Goal: Information Seeking & Learning: Learn about a topic

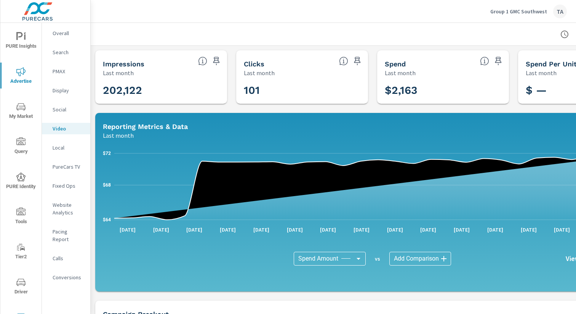
click at [23, 49] on span "PURE Insights" at bounding box center [21, 41] width 37 height 19
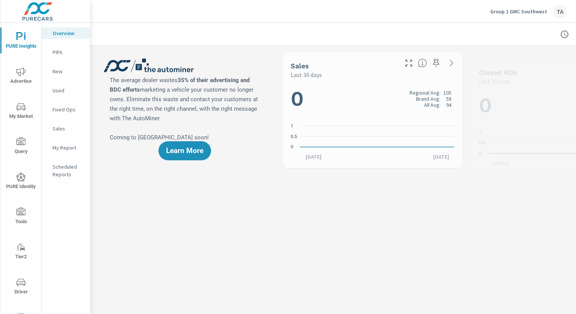
scroll to position [0, 0]
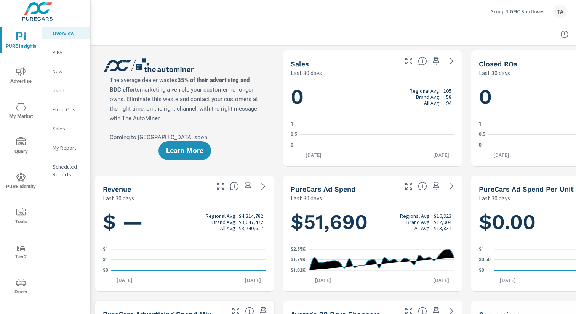
click at [53, 76] on div "New" at bounding box center [66, 71] width 48 height 11
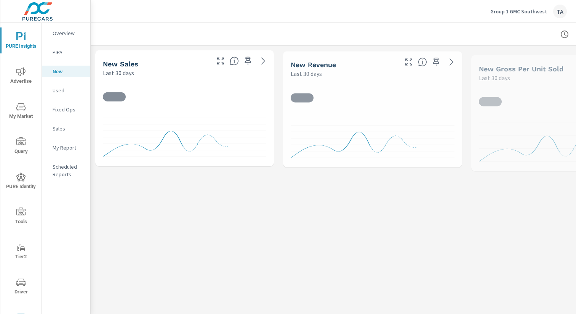
click at [508, 11] on p "Group 1 GMC Southwest" at bounding box center [519, 11] width 57 height 7
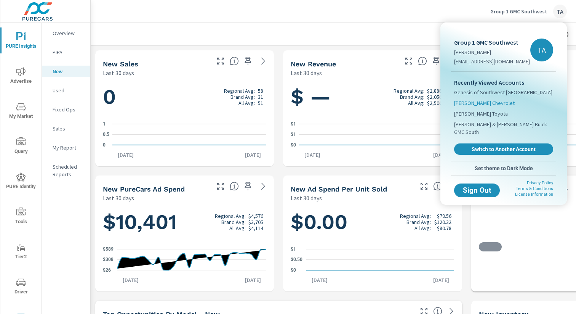
scroll to position [0, 0]
click at [476, 91] on span "Genesis of Southwest [GEOGRAPHIC_DATA]" at bounding box center [503, 92] width 98 height 8
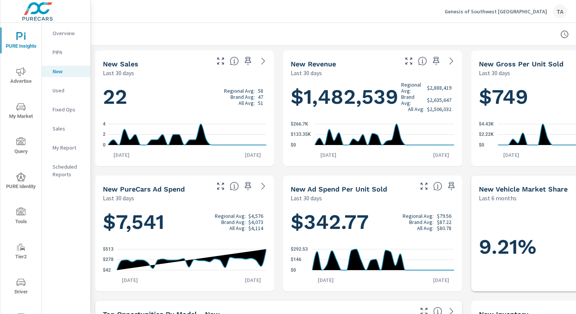
scroll to position [0, 79]
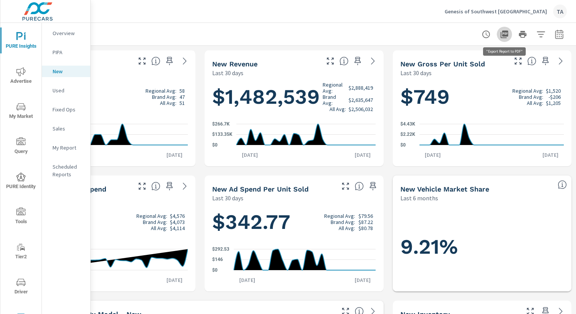
click at [504, 33] on icon "button" at bounding box center [504, 34] width 9 height 9
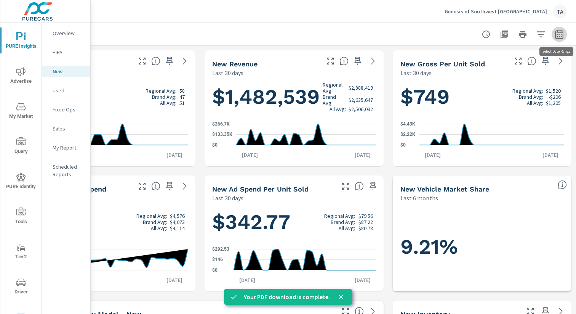
click at [561, 38] on icon "button" at bounding box center [559, 34] width 9 height 9
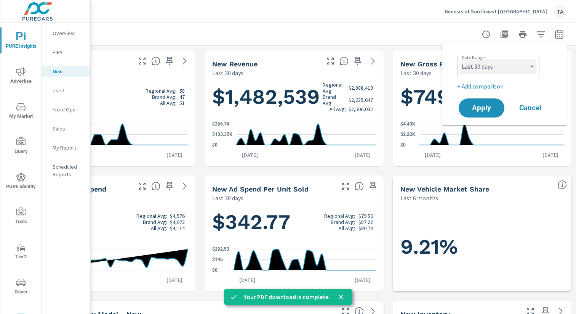
click at [470, 64] on select "Custom [DATE] Last week Last 7 days Last 14 days Last 30 days Last 45 days Last…" at bounding box center [498, 66] width 76 height 15
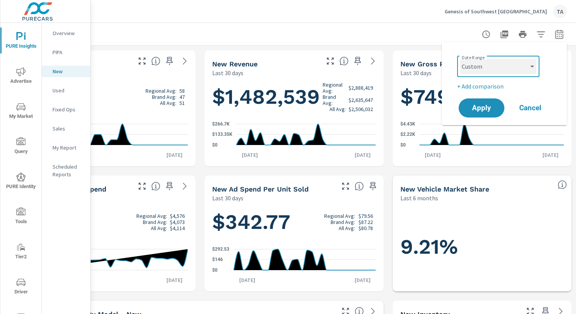
click at [460, 59] on select "Custom [DATE] Last week Last 7 days Last 14 days Last 30 days Last 45 days Last…" at bounding box center [498, 66] width 76 height 15
select select "custom"
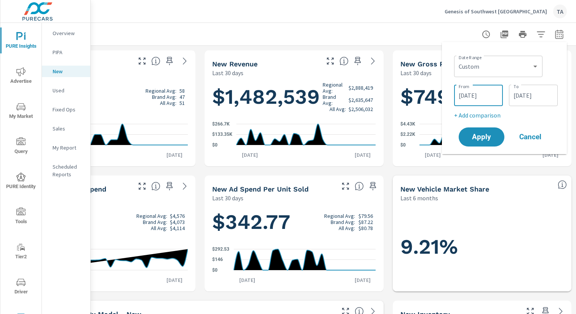
click at [481, 94] on input "[DATE]" at bounding box center [478, 95] width 43 height 15
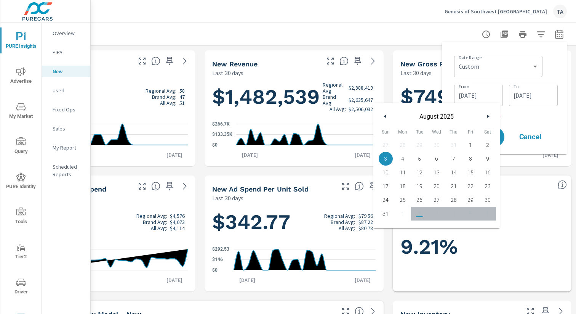
click at [382, 114] on button "button" at bounding box center [385, 116] width 9 height 9
click at [491, 113] on button "button" at bounding box center [488, 116] width 9 height 9
click at [417, 144] on span "1" at bounding box center [419, 145] width 17 height 10
type input "[DATE]"
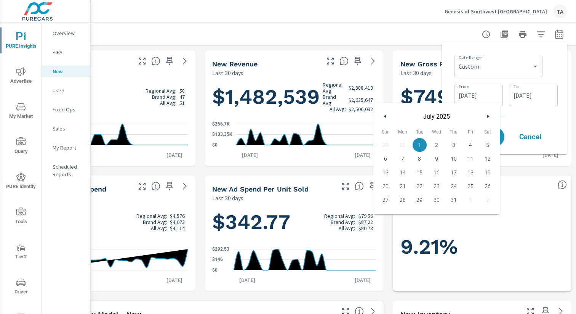
click at [523, 99] on input "[DATE]" at bounding box center [533, 95] width 43 height 15
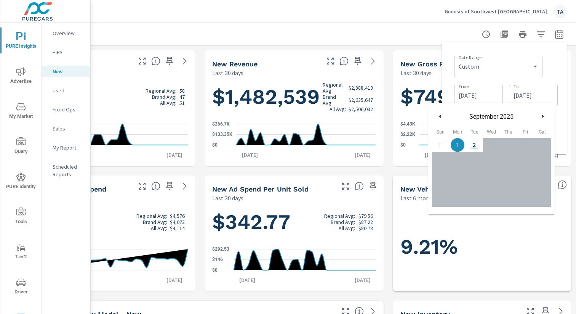
click at [446, 115] on span "[DATE]" at bounding box center [491, 116] width 91 height 7
click at [443, 115] on button "button" at bounding box center [440, 116] width 9 height 9
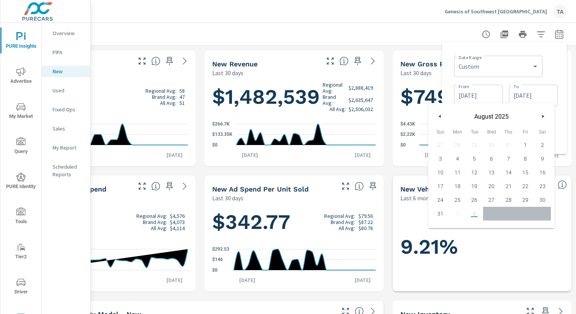
click at [443, 115] on button "button" at bounding box center [440, 116] width 9 height 9
click at [514, 202] on span "31" at bounding box center [508, 200] width 17 height 10
type input "[DATE]"
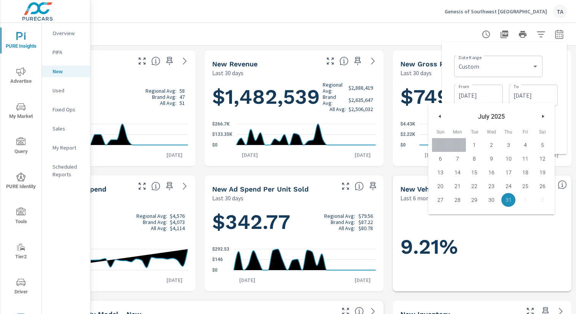
click at [511, 198] on span "31" at bounding box center [508, 200] width 17 height 10
click at [565, 114] on div "Date Range Custom [DATE] Last week Last 7 days Last 14 days Last 30 days Last 4…" at bounding box center [504, 98] width 125 height 112
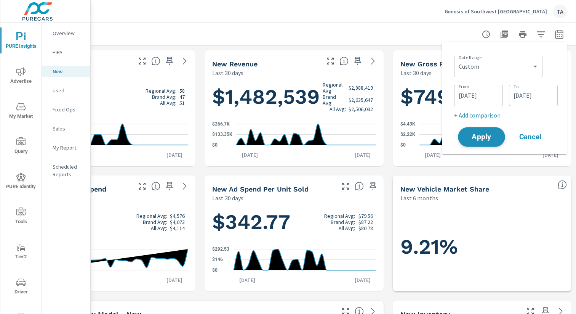
click at [491, 143] on button "Apply" at bounding box center [481, 137] width 47 height 20
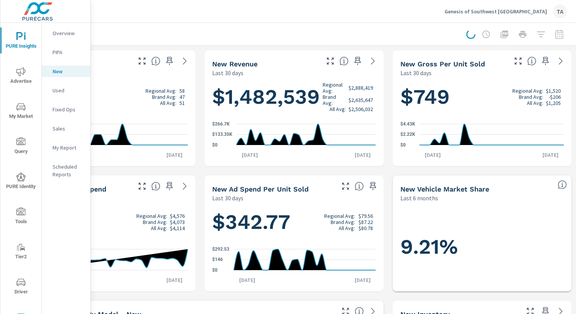
scroll to position [0, 0]
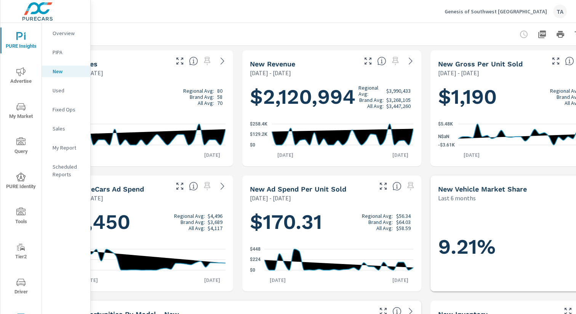
scroll to position [0, 79]
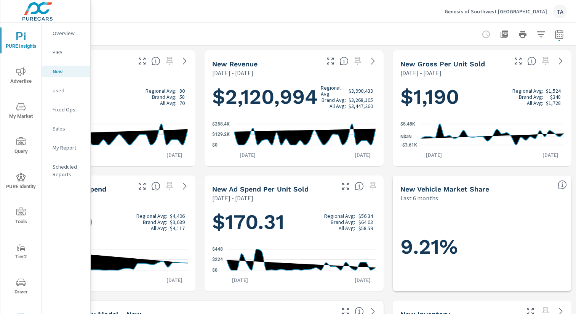
click at [507, 31] on icon "button" at bounding box center [505, 34] width 8 height 8
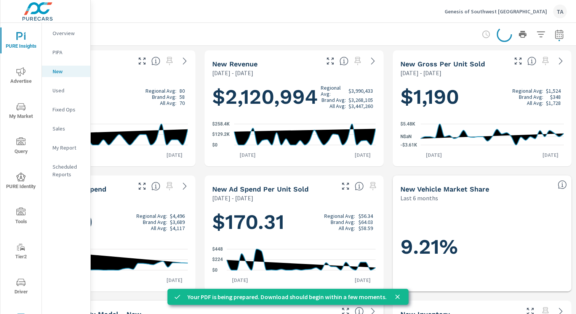
scroll to position [0, 0]
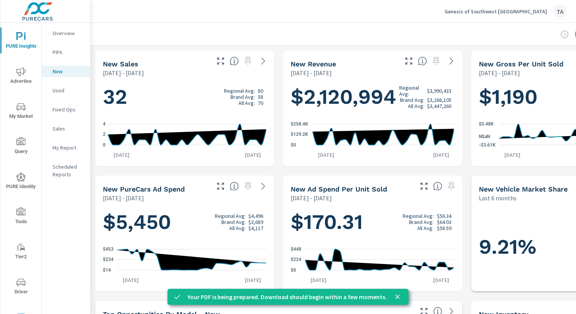
click at [67, 125] on p "Sales" at bounding box center [69, 129] width 32 height 8
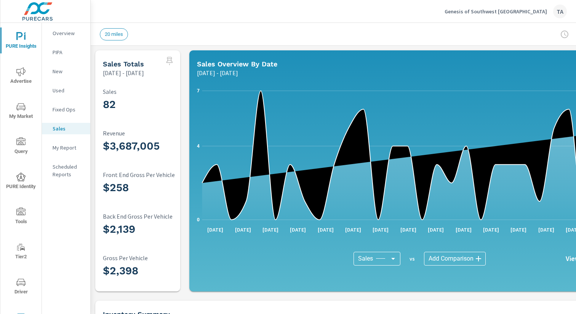
scroll to position [0, 0]
click at [17, 107] on icon "nav menu" at bounding box center [20, 106] width 9 height 9
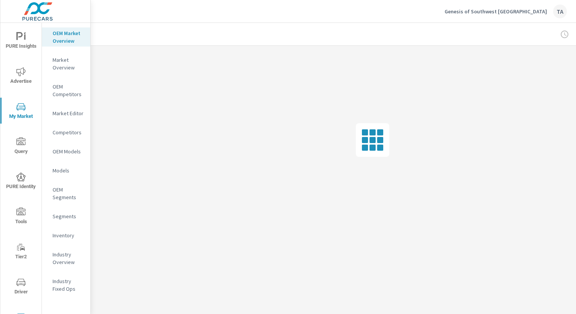
click at [26, 173] on span "PURE Identity" at bounding box center [21, 181] width 37 height 19
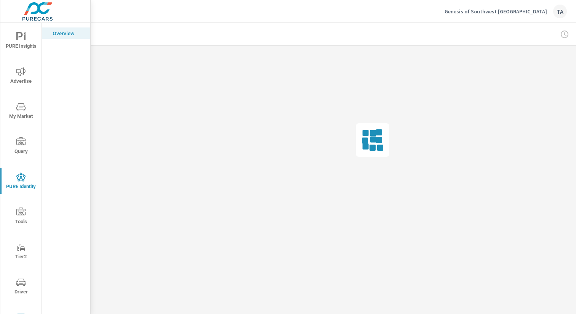
scroll to position [0, 79]
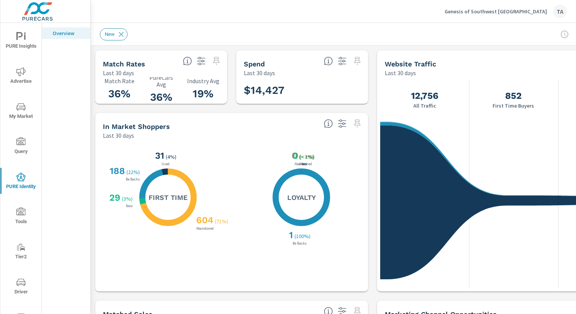
scroll to position [0, 79]
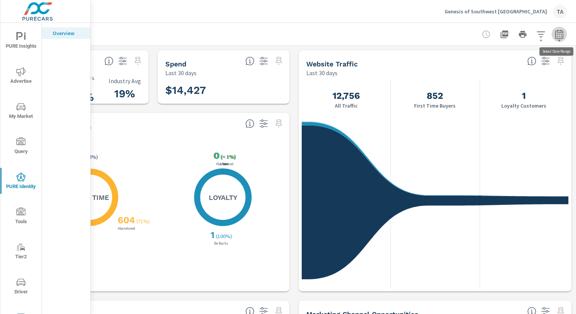
click at [561, 34] on icon "button" at bounding box center [559, 34] width 9 height 9
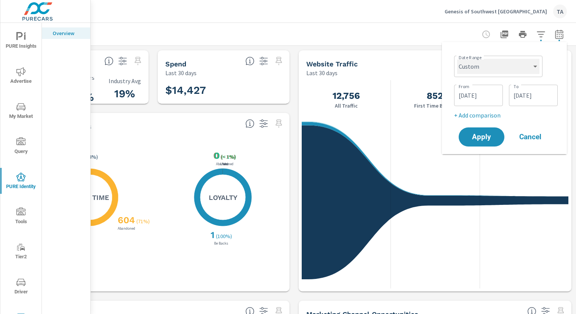
click at [484, 65] on select "Custom [DATE] Last week Last 7 days Last 14 days Last 30 days Last 45 days Last…" at bounding box center [498, 66] width 82 height 15
click at [471, 136] on span "Apply" at bounding box center [481, 136] width 31 height 7
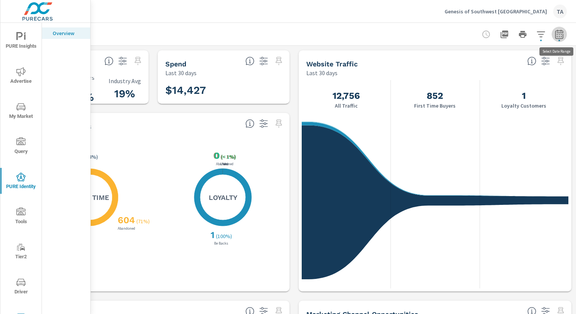
click at [562, 32] on icon "button" at bounding box center [559, 34] width 9 height 9
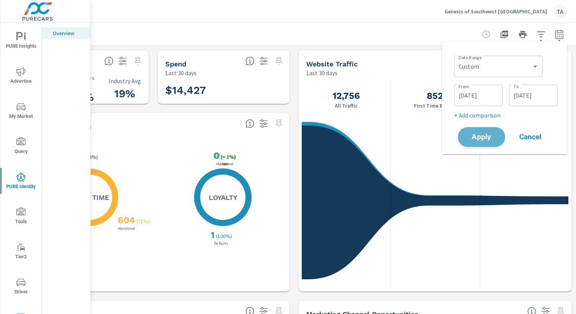
click at [483, 133] on span "Apply" at bounding box center [481, 136] width 31 height 7
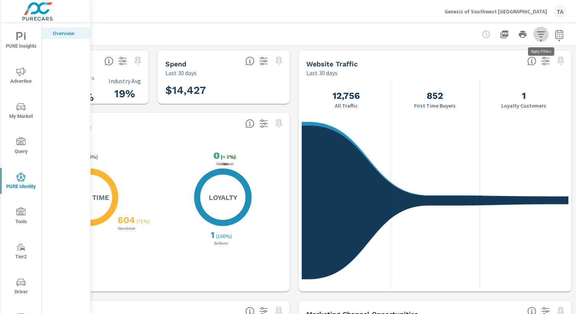
click at [538, 35] on icon "button" at bounding box center [541, 34] width 9 height 9
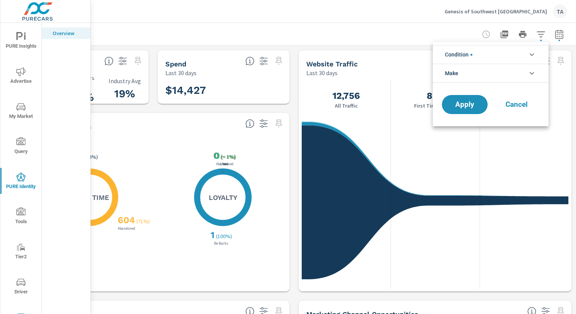
click at [519, 107] on span "Cancel" at bounding box center [517, 104] width 30 height 7
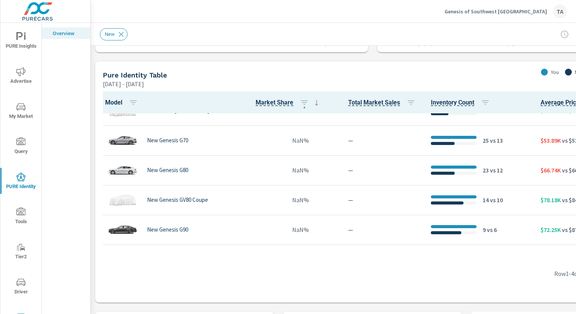
scroll to position [127, 0]
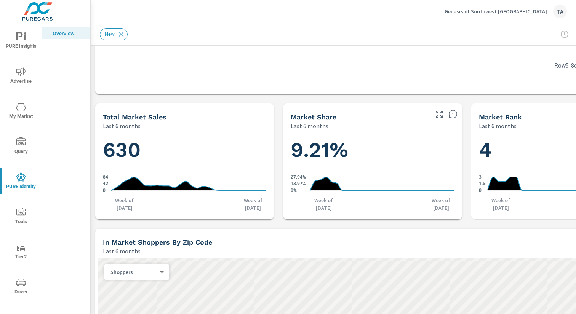
scroll to position [526, 0]
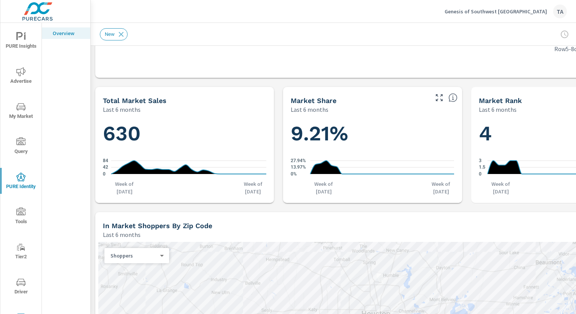
click at [303, 230] on div "Last 6 months" at bounding box center [351, 234] width 497 height 9
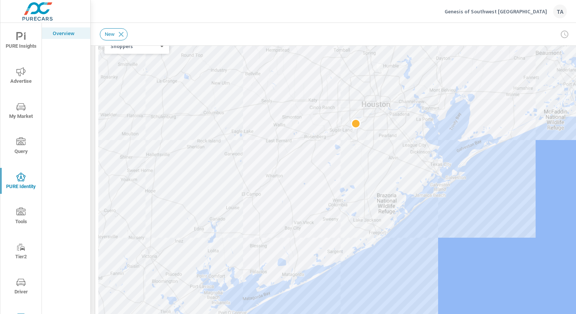
scroll to position [756, 0]
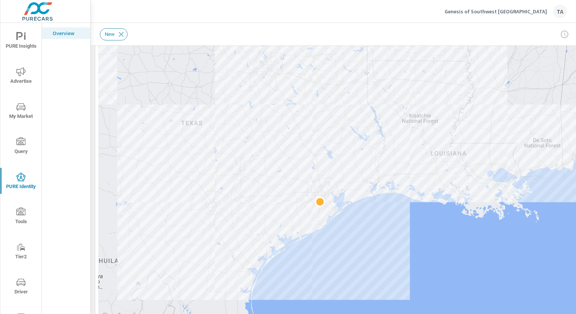
click at [335, 35] on div "New" at bounding box center [319, 34] width 439 height 12
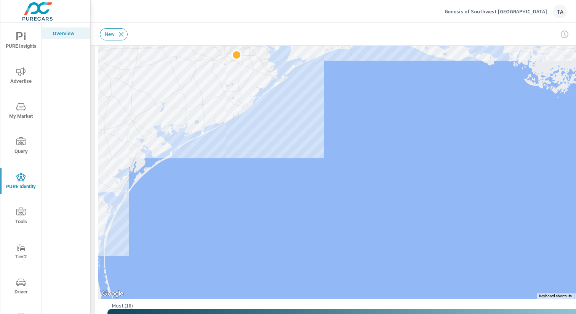
scroll to position [795, 0]
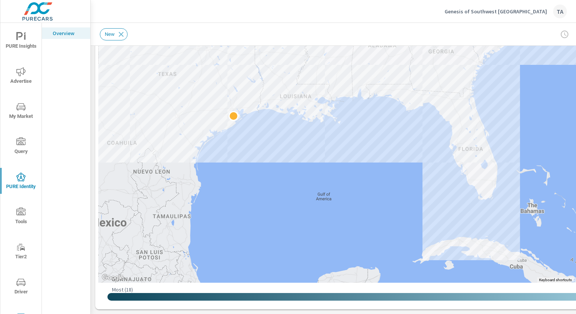
scroll to position [2, 0]
click at [21, 212] on icon "nav menu" at bounding box center [20, 209] width 9 height 9
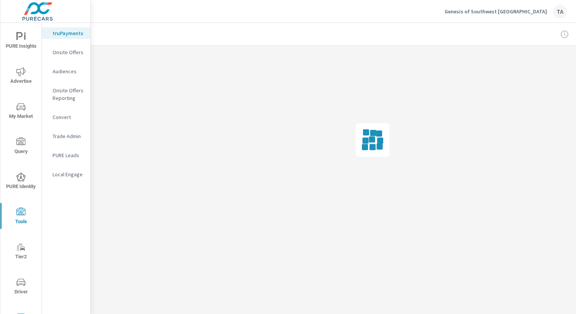
click at [21, 42] on span "PURE Insights" at bounding box center [21, 41] width 37 height 19
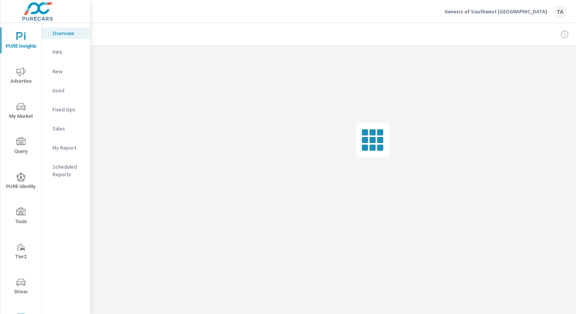
click at [65, 73] on p "New" at bounding box center [69, 71] width 32 height 8
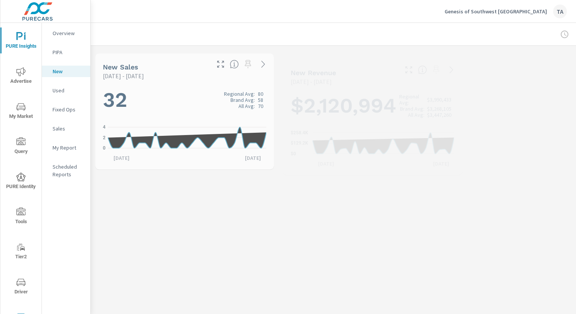
scroll to position [0, 0]
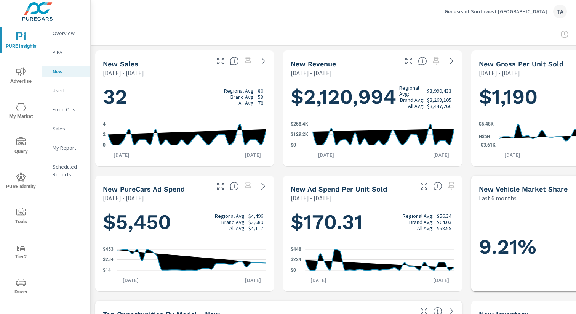
click at [21, 80] on span "Advertise" at bounding box center [21, 76] width 37 height 19
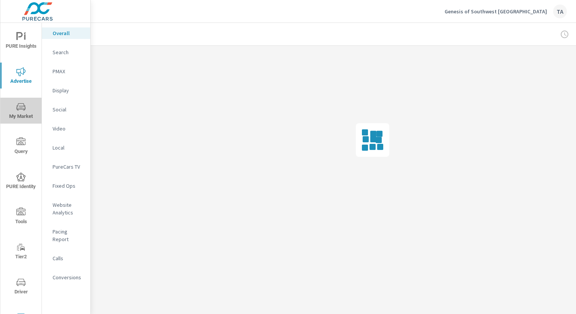
click at [17, 111] on icon "nav menu" at bounding box center [20, 106] width 9 height 9
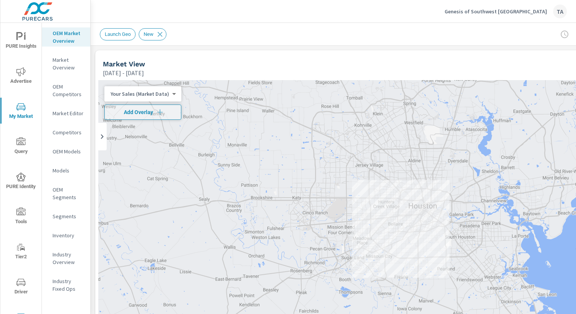
click at [63, 235] on p "Inventory" at bounding box center [69, 235] width 32 height 8
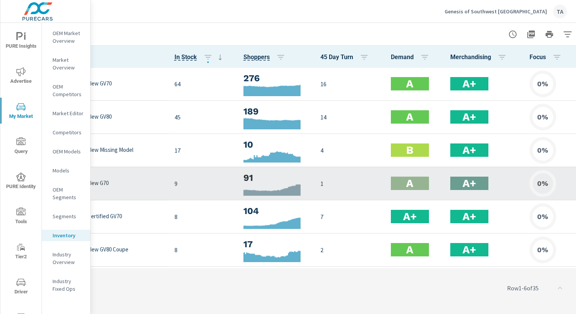
scroll to position [0, 67]
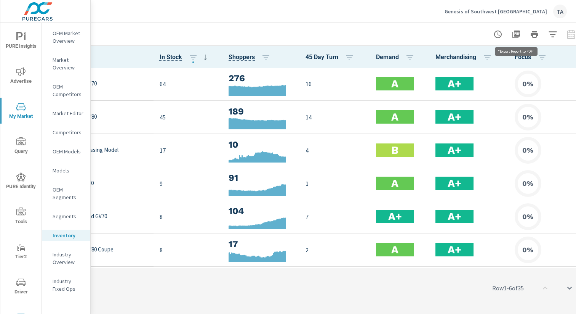
click at [518, 30] on icon "button" at bounding box center [516, 34] width 9 height 9
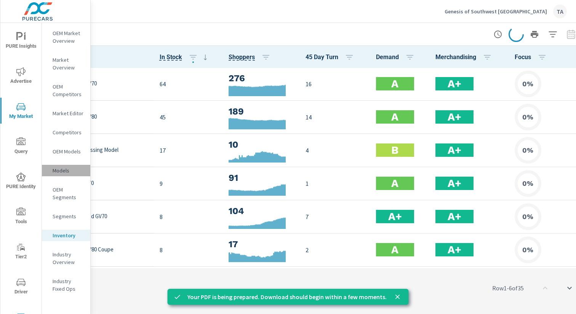
click at [63, 170] on p "Models" at bounding box center [69, 171] width 32 height 8
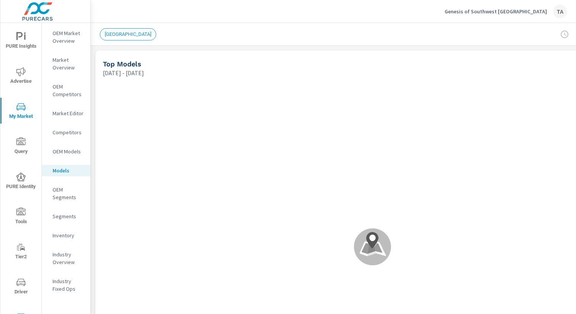
scroll to position [0, 0]
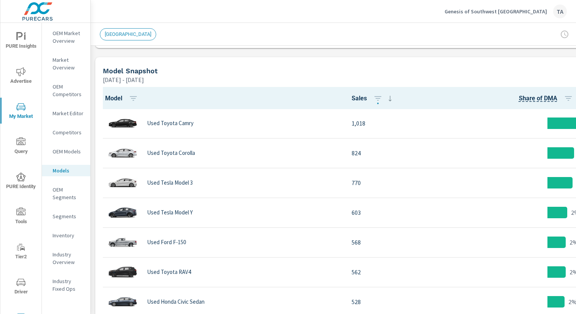
scroll to position [385, 0]
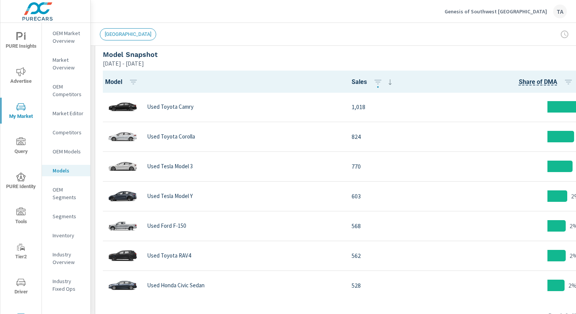
click at [66, 153] on p "OEM Models" at bounding box center [69, 152] width 32 height 8
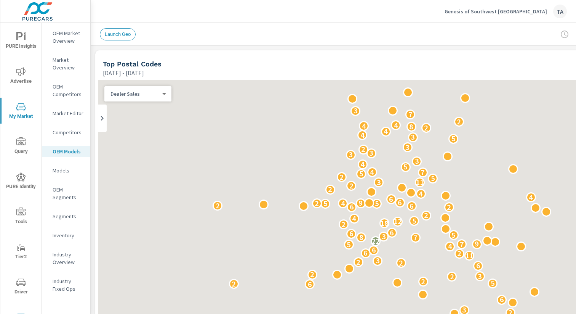
scroll to position [0, 0]
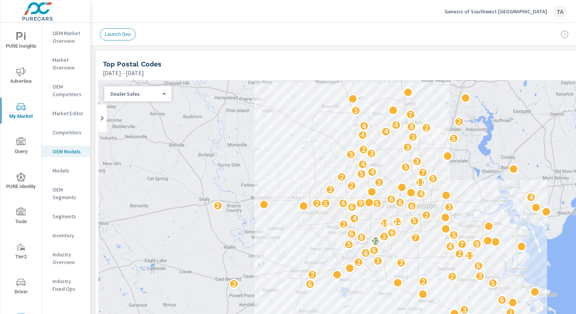
click at [265, 71] on div "[DATE] - [DATE]" at bounding box center [344, 72] width 482 height 9
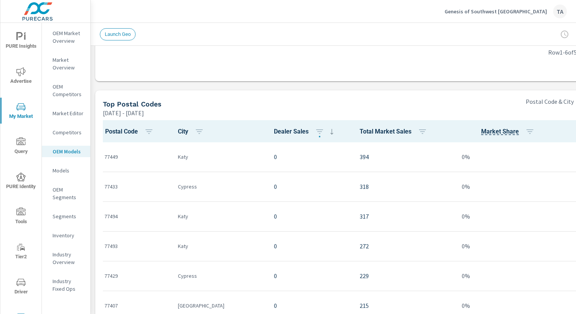
scroll to position [194, 0]
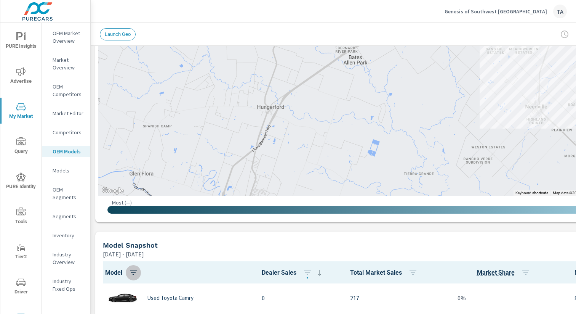
click at [132, 269] on icon "button" at bounding box center [133, 272] width 9 height 9
